Goal: Task Accomplishment & Management: Complete application form

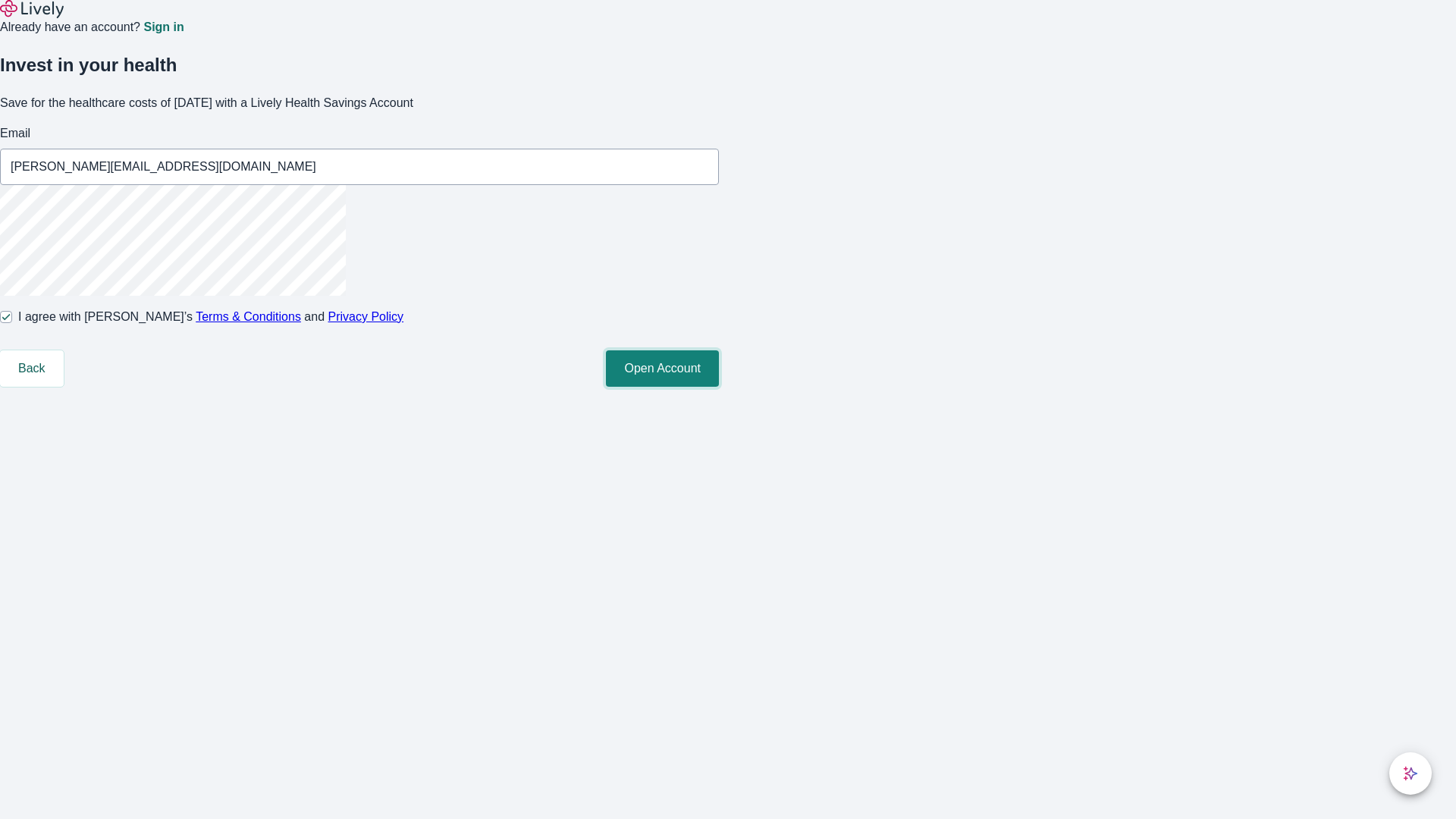
click at [719, 387] on button "Open Account" at bounding box center [662, 369] width 113 height 37
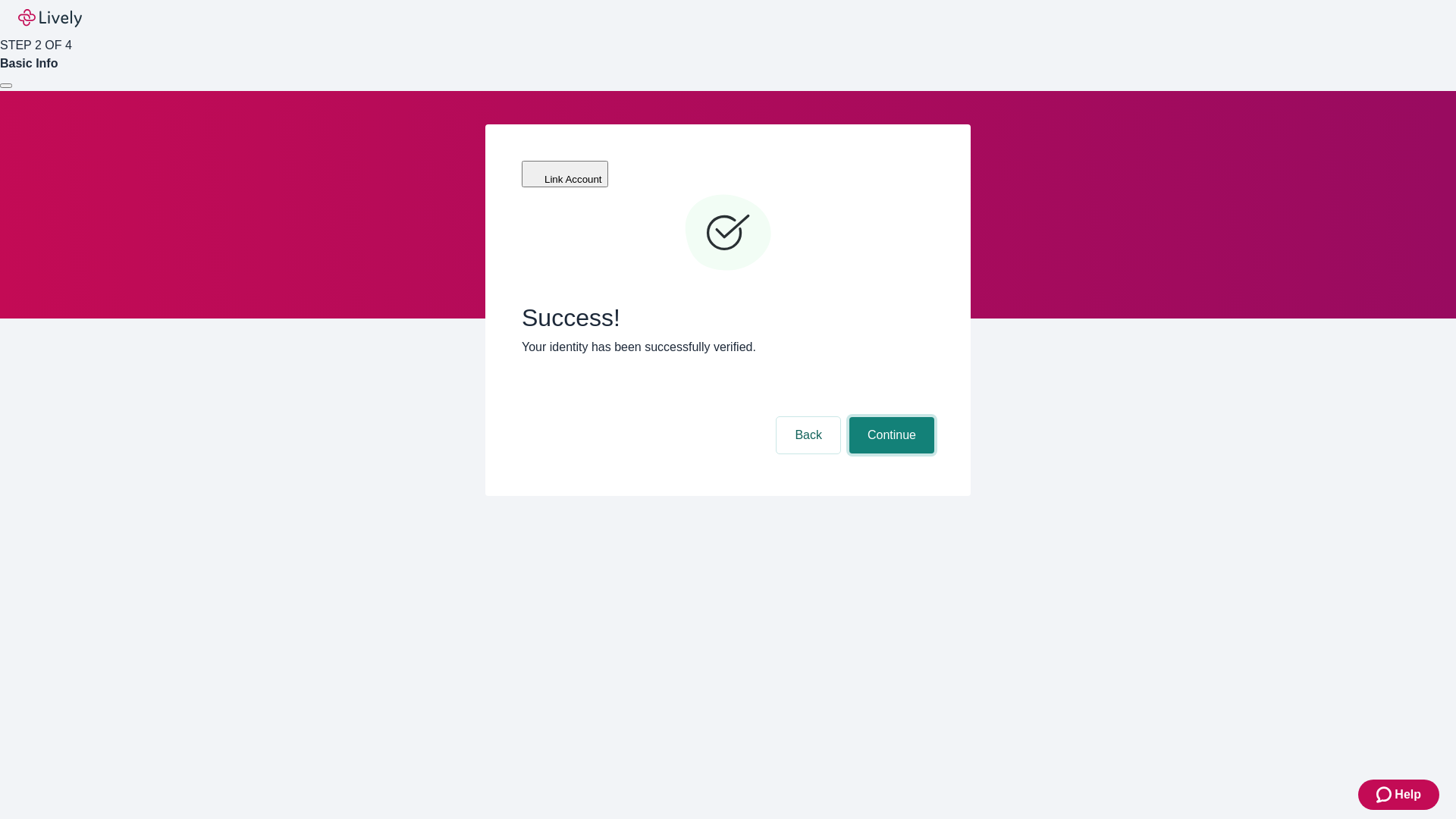
click at [890, 417] on button "Continue" at bounding box center [891, 435] width 85 height 37
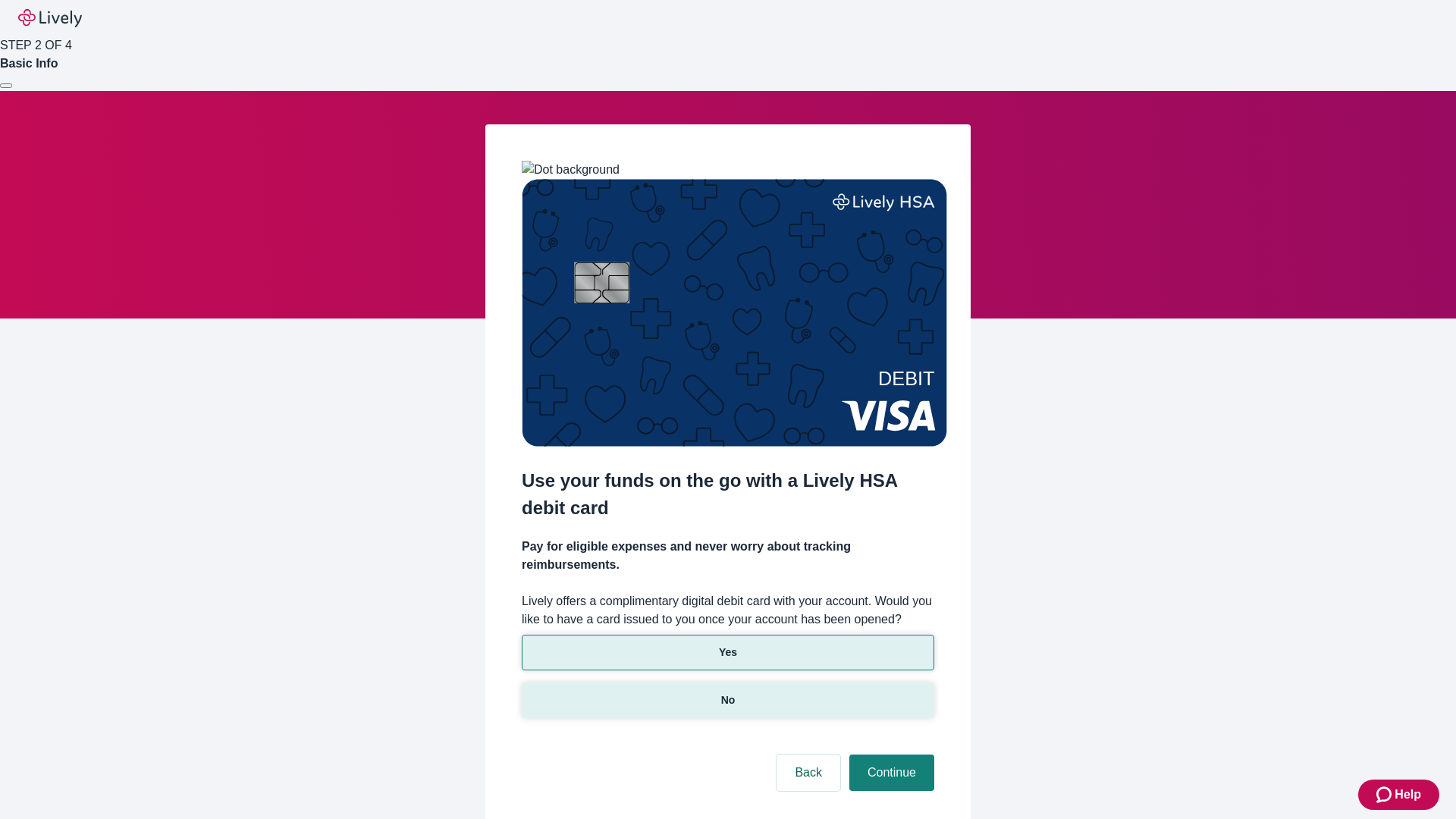
click at [727, 693] on p "No" at bounding box center [728, 701] width 14 height 16
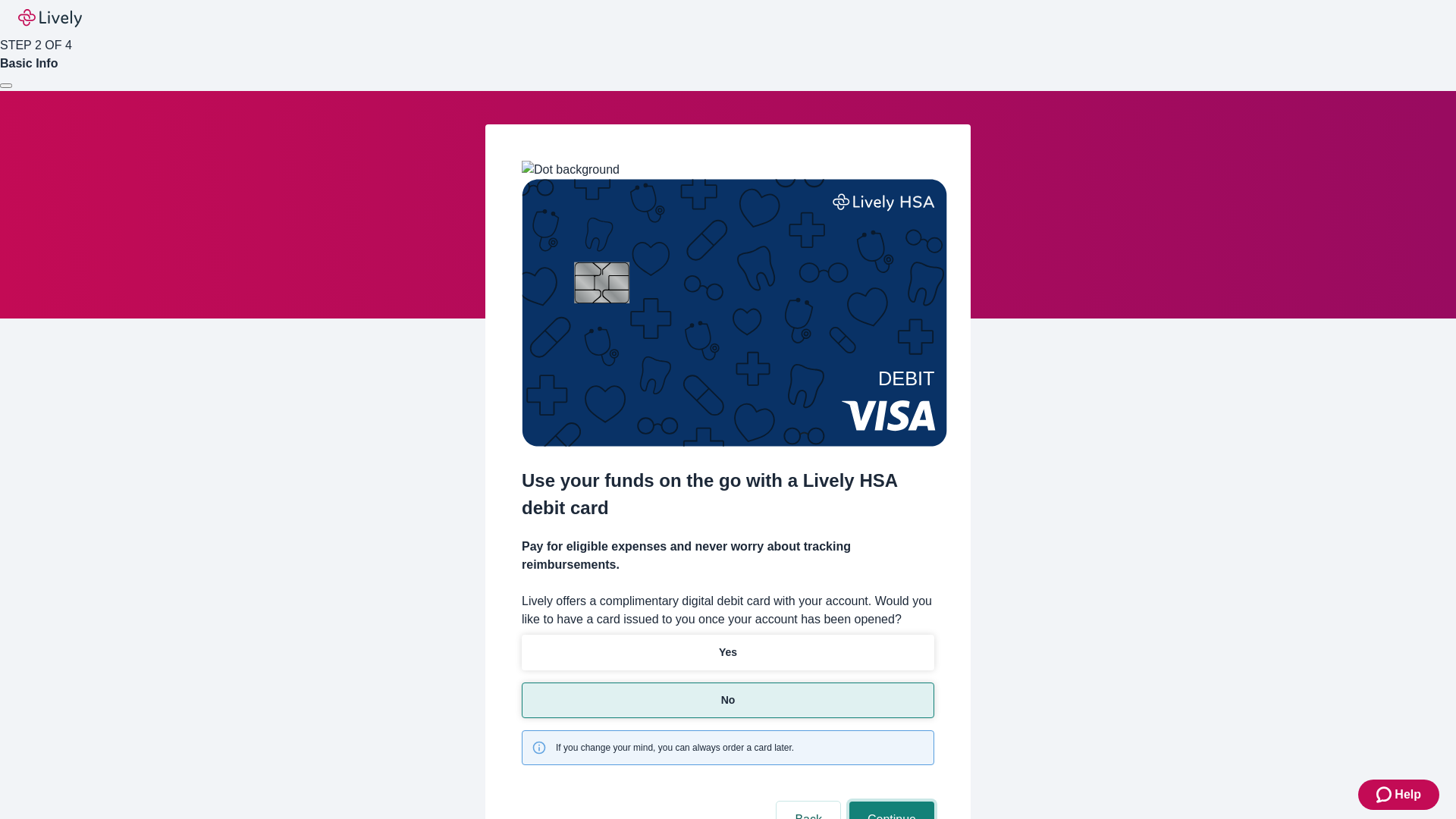
click at [890, 802] on button "Continue" at bounding box center [891, 820] width 85 height 37
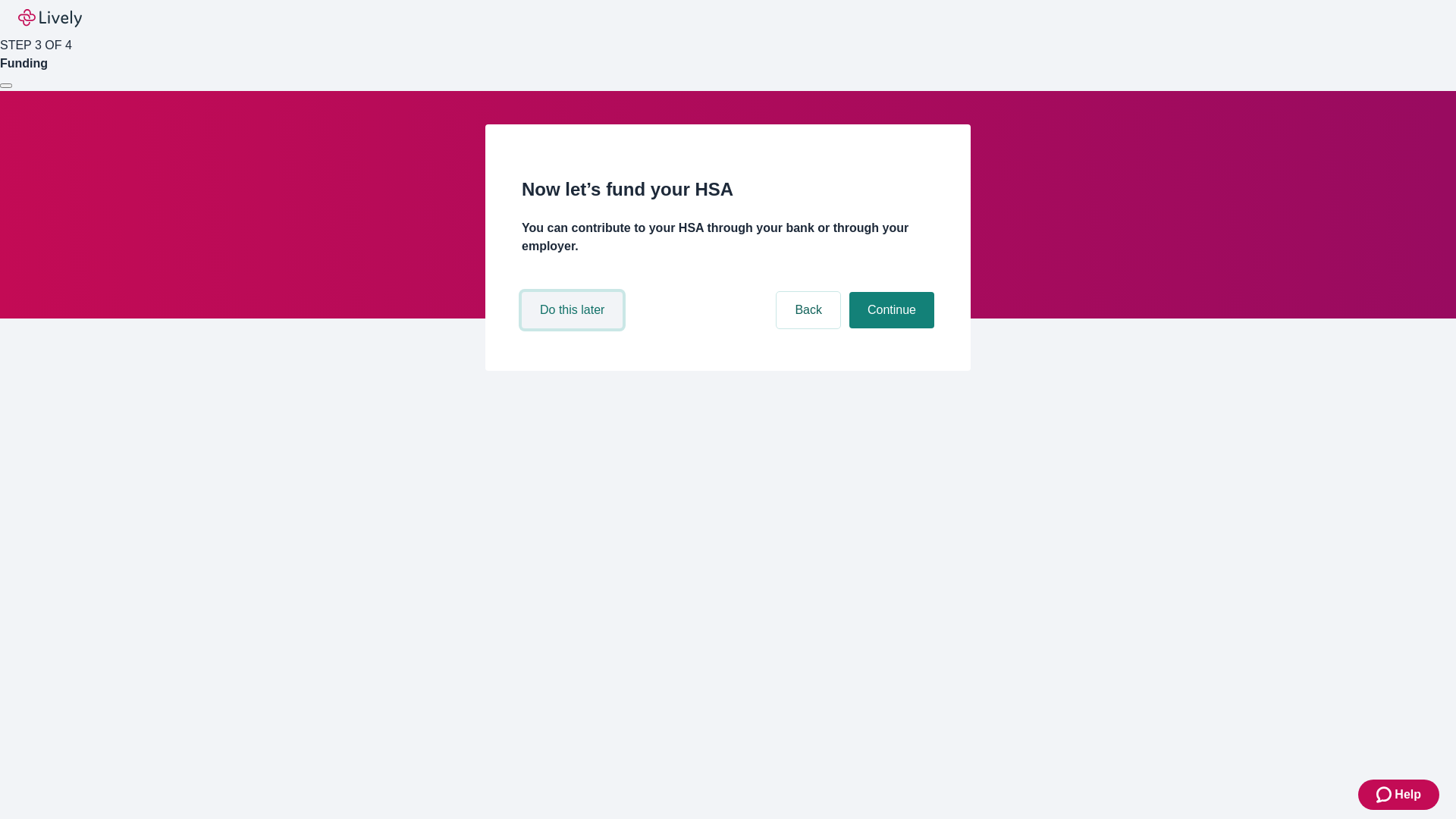
click at [574, 328] on button "Do this later" at bounding box center [572, 311] width 101 height 37
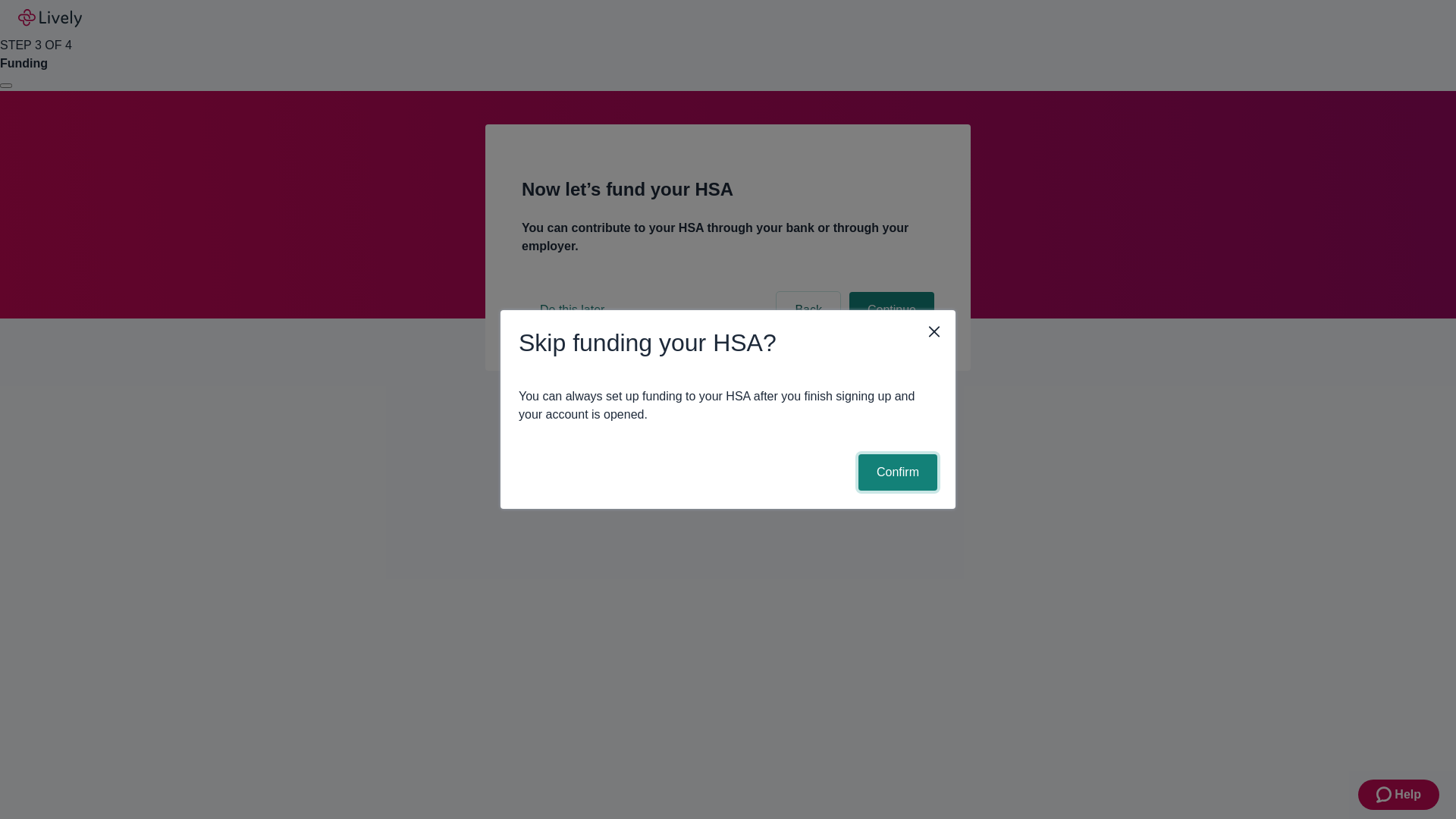
click at [895, 473] on button "Confirm" at bounding box center [898, 473] width 79 height 37
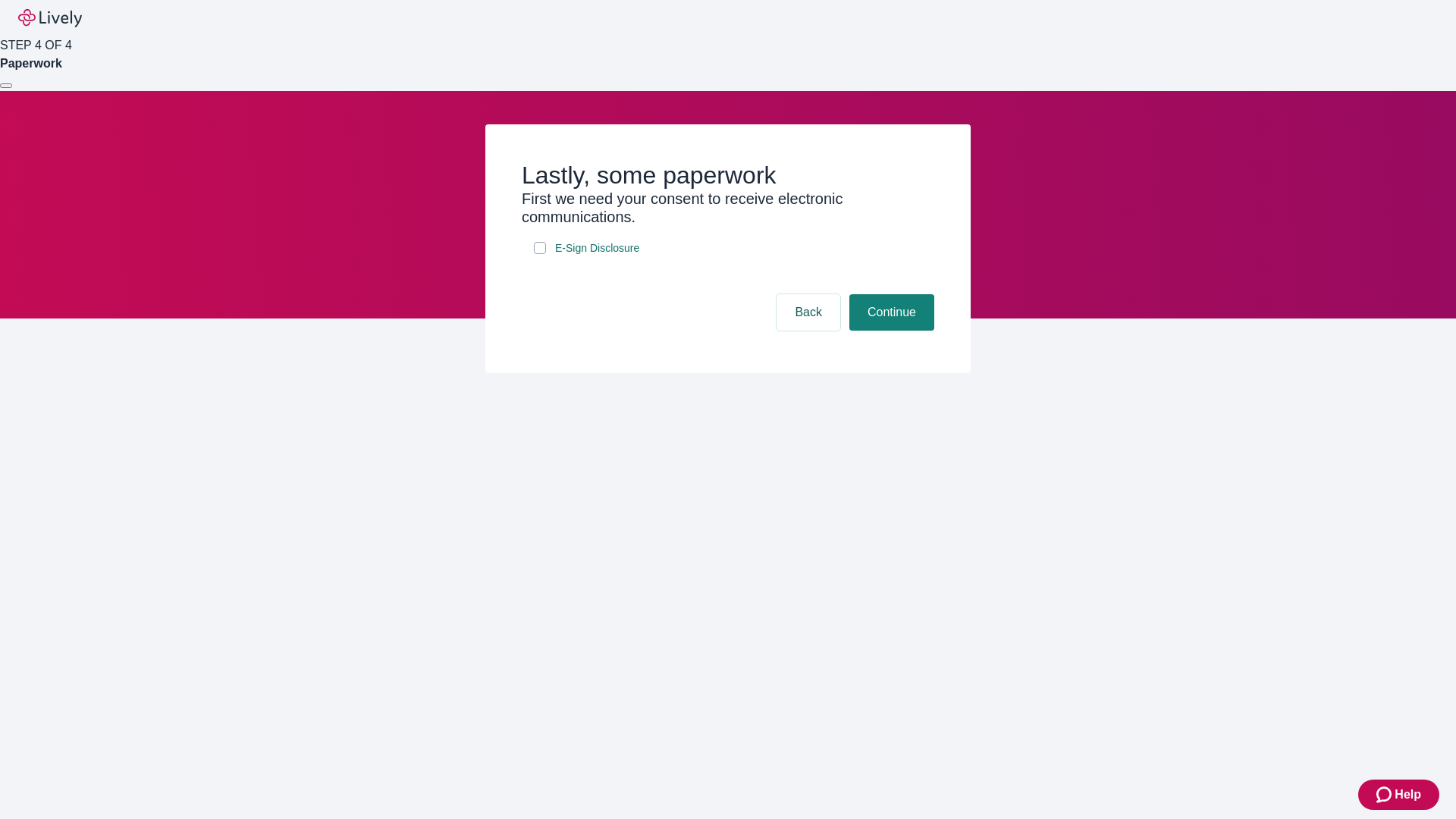
click at [540, 254] on input "E-Sign Disclosure" at bounding box center [539, 248] width 12 height 12
checkbox input "true"
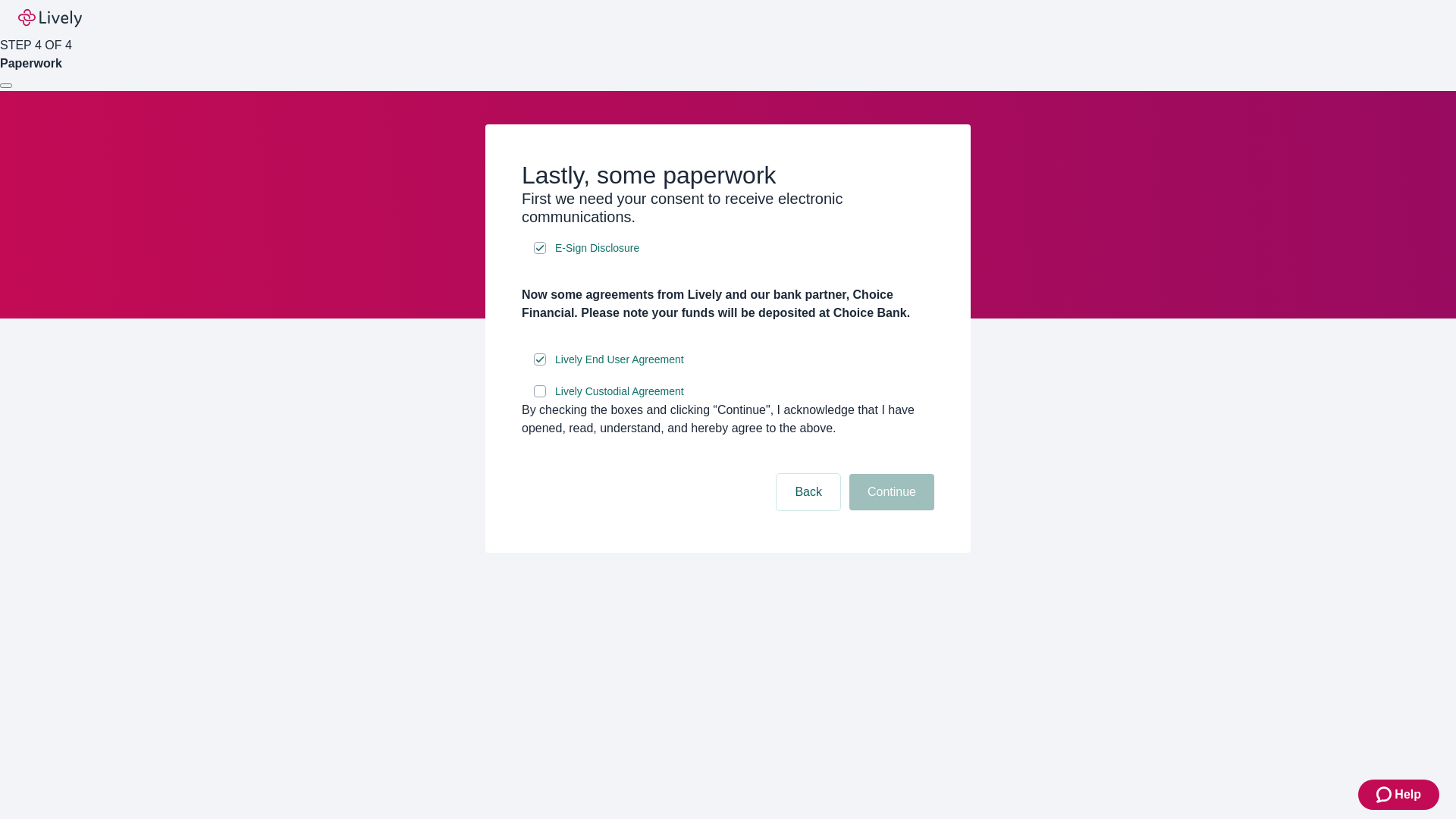
click at [540, 397] on input "Lively Custodial Agreement" at bounding box center [539, 391] width 12 height 12
checkbox input "true"
click at [890, 510] on button "Continue" at bounding box center [891, 493] width 85 height 37
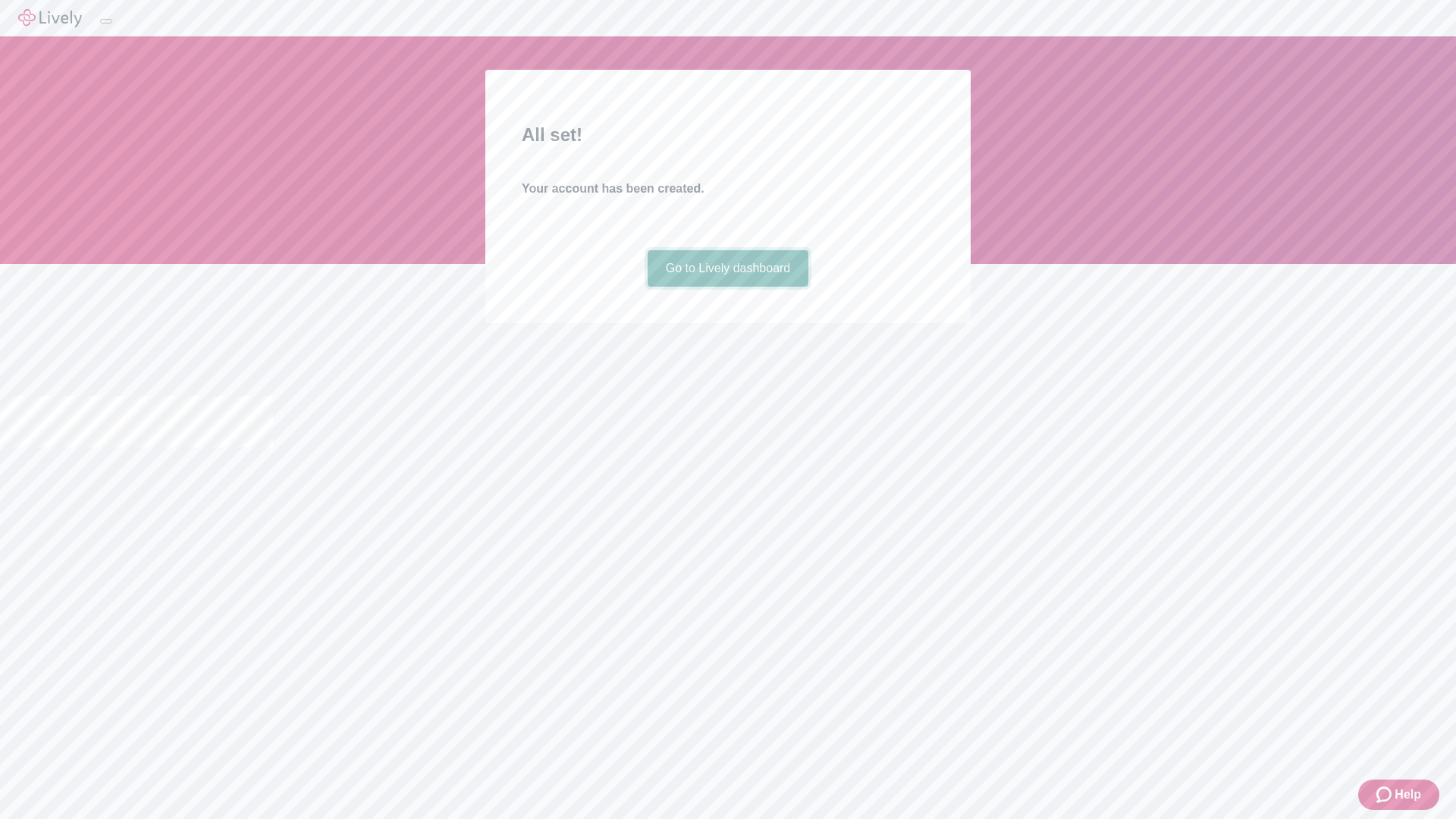
click at [727, 287] on link "Go to Lively dashboard" at bounding box center [728, 268] width 161 height 37
